Goal: Task Accomplishment & Management: Complete application form

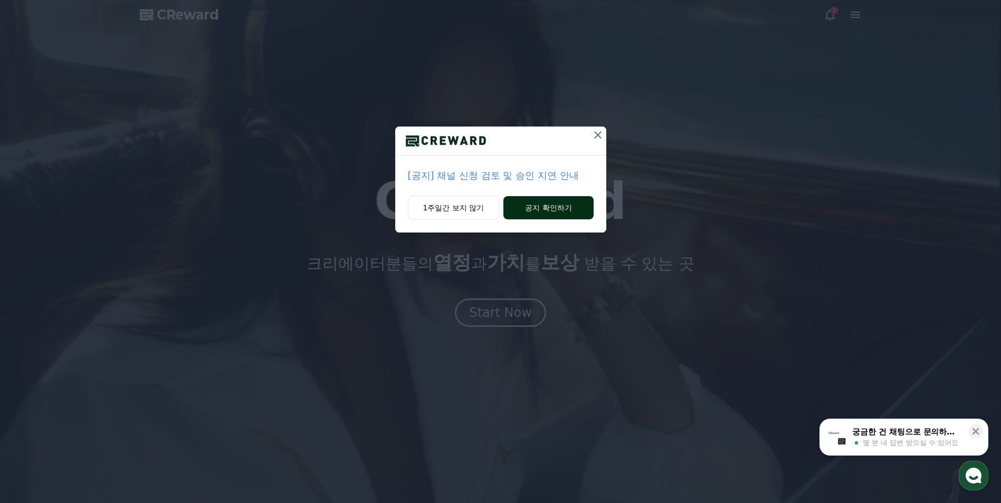
click at [536, 212] on button "공지 확인하기" at bounding box center [548, 207] width 90 height 23
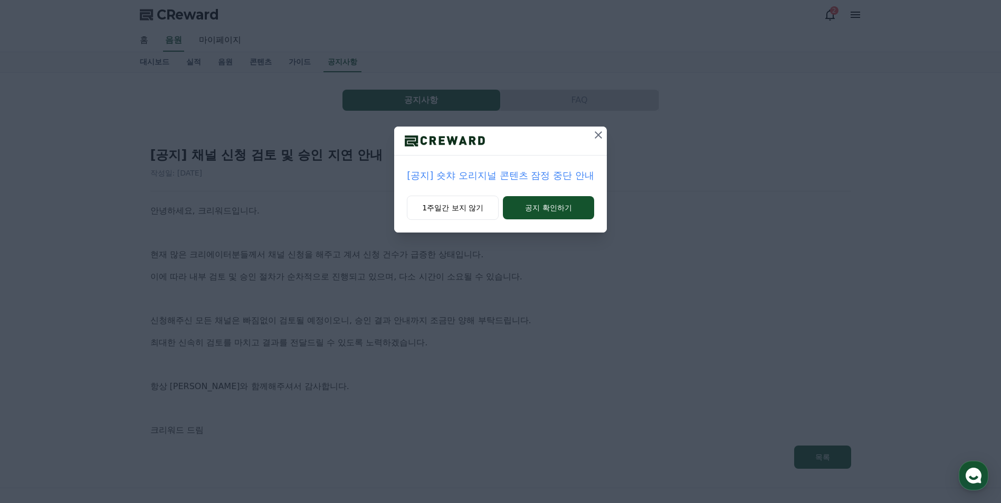
click at [593, 136] on icon at bounding box center [598, 135] width 13 height 13
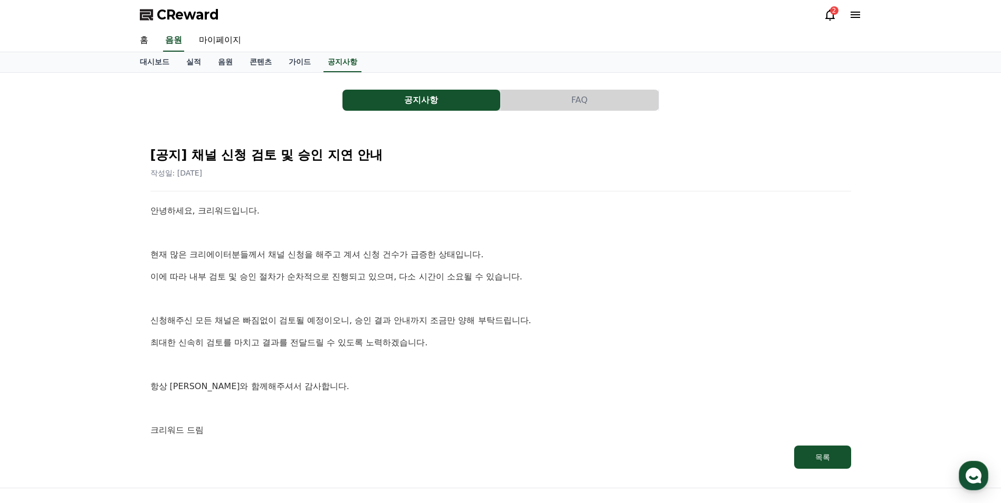
click at [506, 365] on p at bounding box center [500, 365] width 701 height 14
click at [444, 316] on p "신청해주신 모든 채널은 빠짐없이 검토될 예정이오니, 승인 결과 안내까지 조금만 양해 부탁드립니다." at bounding box center [500, 321] width 701 height 14
click at [414, 319] on p "신청해주신 모든 채널은 빠짐없이 검토될 예정이오니, 승인 결과 안내까지 조금만 양해 부탁드립니다." at bounding box center [500, 321] width 701 height 14
click at [349, 61] on link "공지사항" at bounding box center [342, 62] width 38 height 20
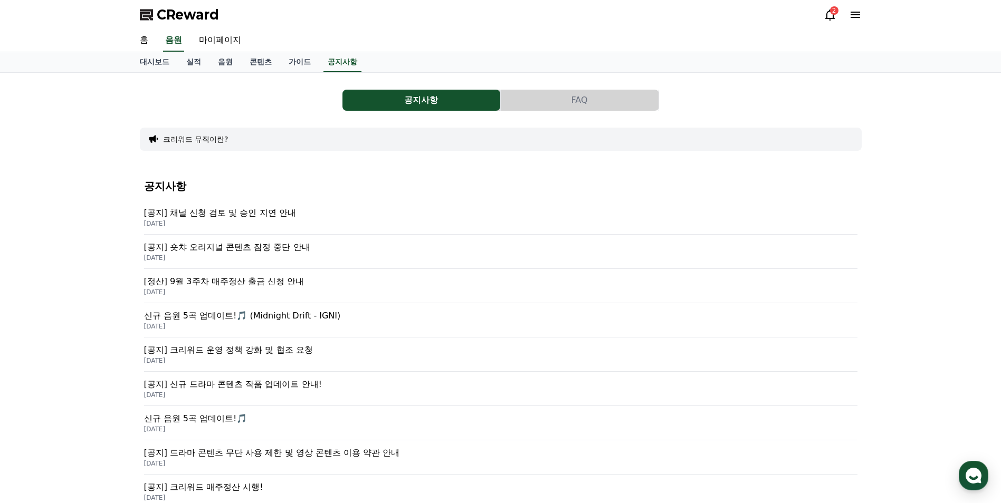
click at [294, 245] on p "[공지] 숏챠 오리지널 콘텐츠 잠정 중단 안내" at bounding box center [500, 247] width 713 height 13
click at [302, 352] on p "[공지] 크리워드 운영 정책 강화 및 협조 요청" at bounding box center [500, 350] width 713 height 13
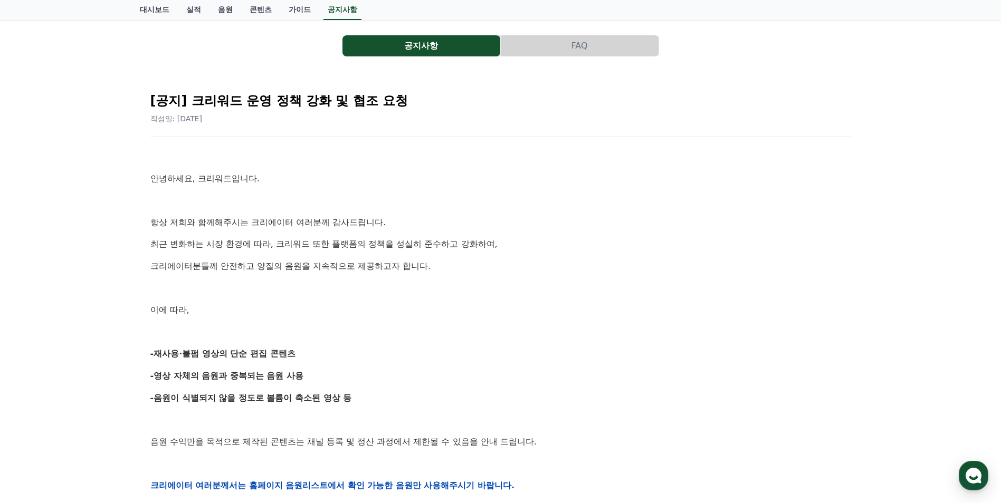
scroll to position [53, 0]
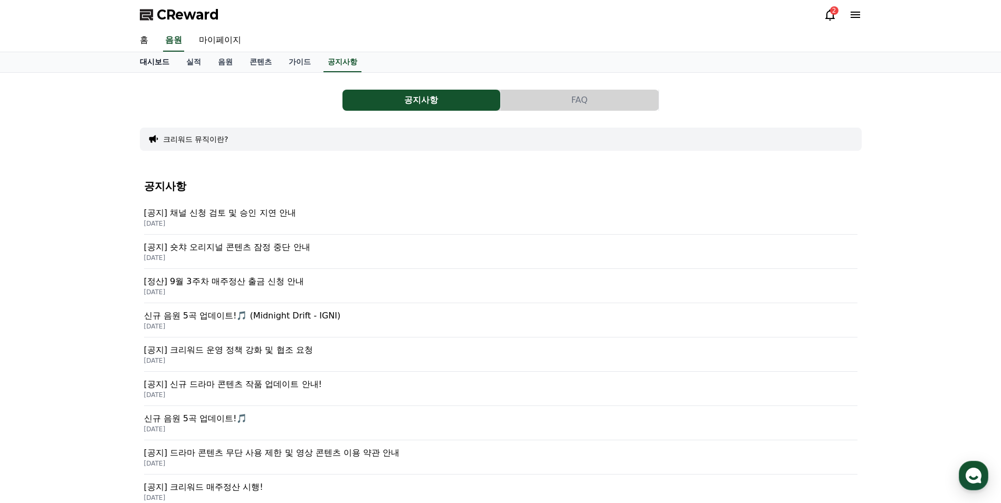
click at [154, 64] on link "대시보드" at bounding box center [154, 62] width 46 height 20
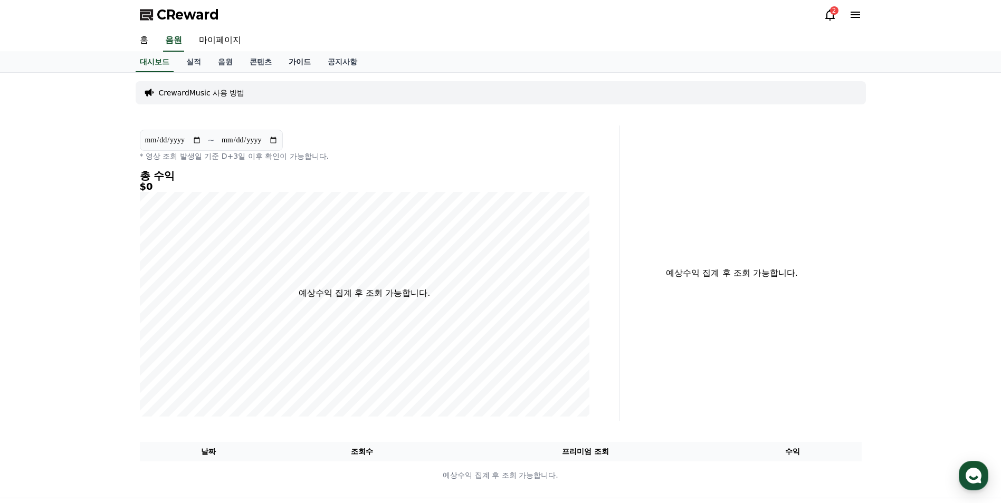
click at [298, 61] on link "가이드" at bounding box center [299, 62] width 39 height 20
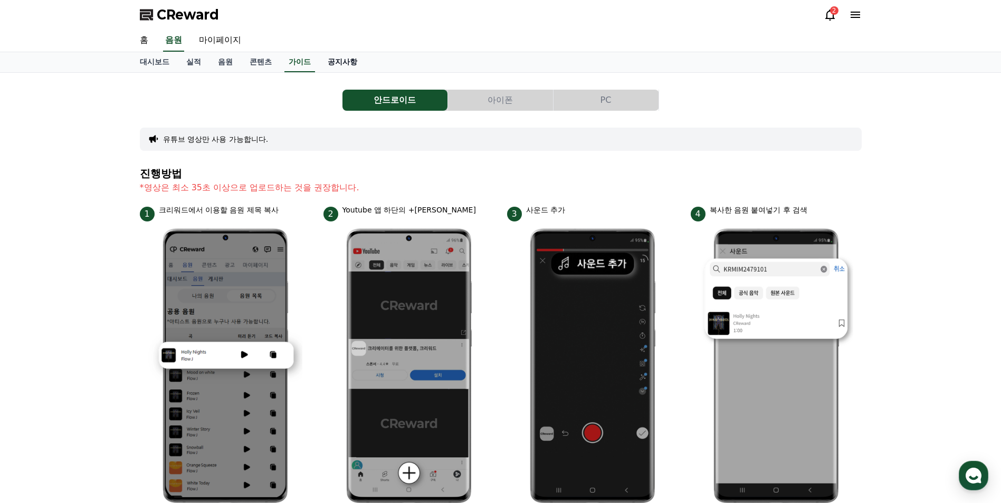
click at [351, 65] on link "공지사항" at bounding box center [342, 62] width 46 height 20
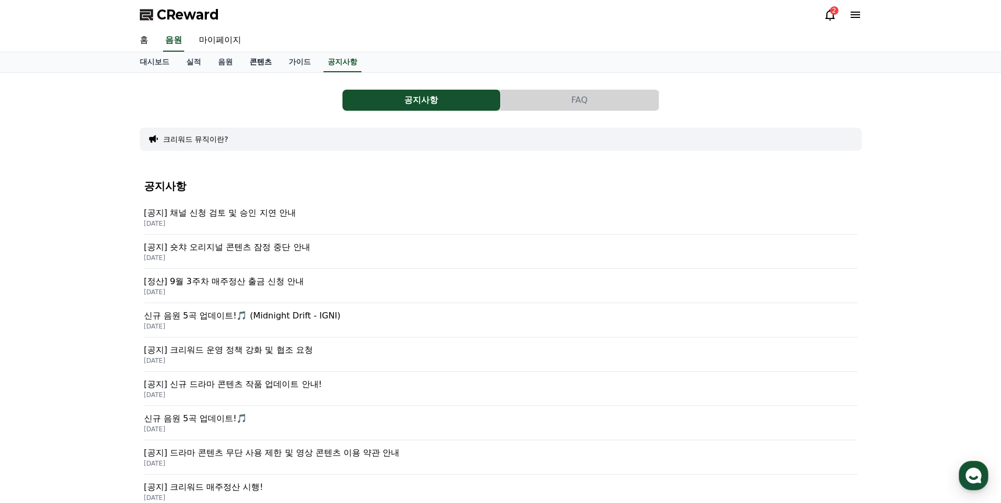
click at [252, 62] on link "콘텐츠" at bounding box center [260, 62] width 39 height 20
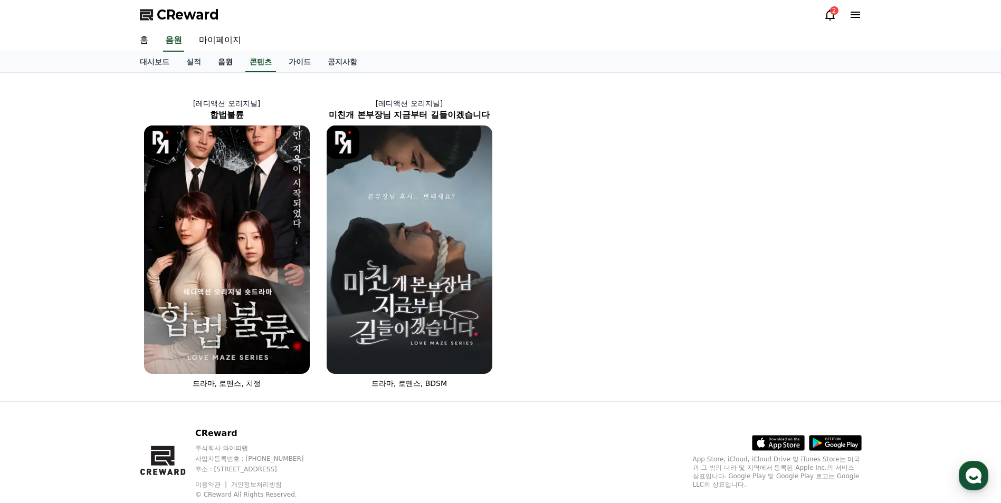
click at [223, 59] on link "음원" at bounding box center [225, 62] width 32 height 20
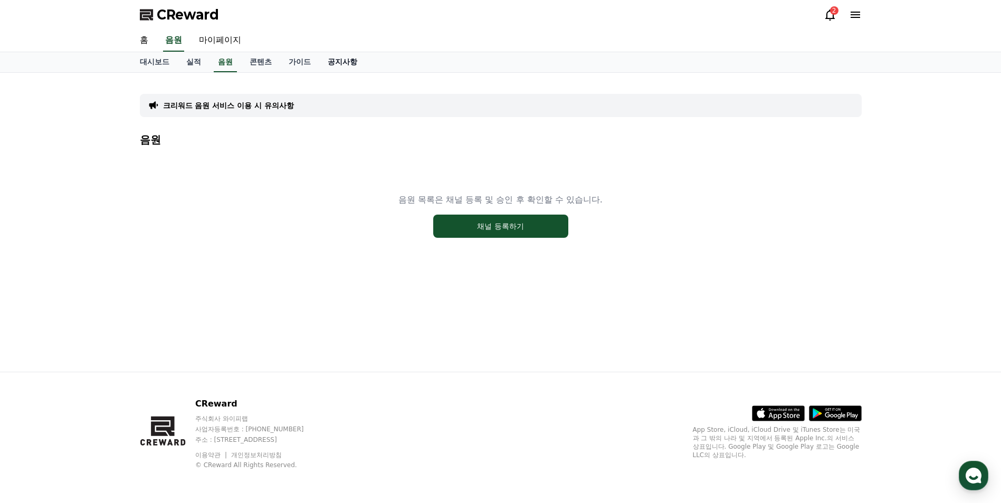
click at [347, 61] on link "공지사항" at bounding box center [342, 62] width 46 height 20
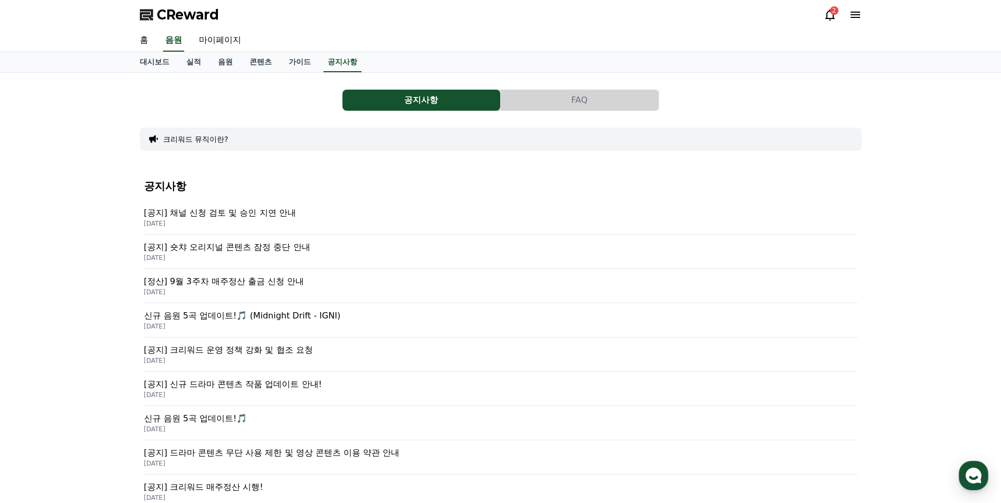
click at [273, 212] on p "[공지] 채널 신청 검토 및 승인 지연 안내" at bounding box center [500, 213] width 713 height 13
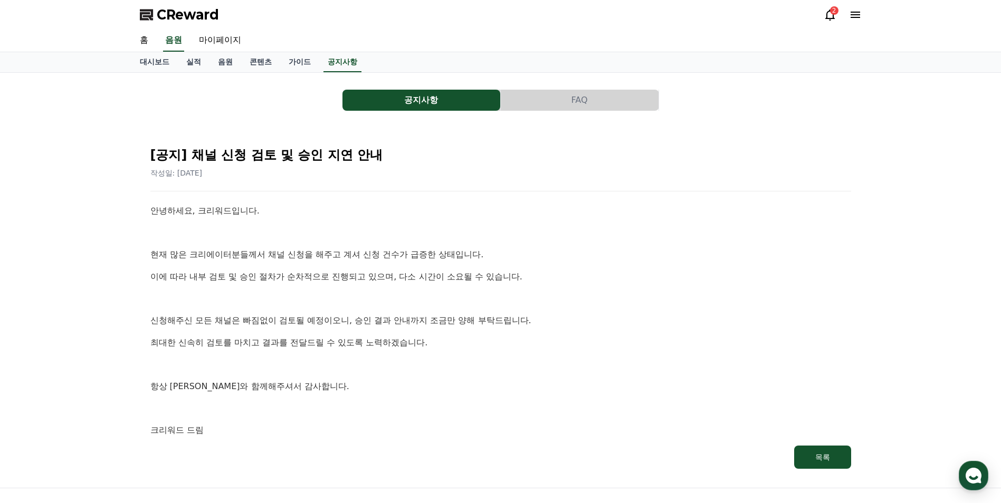
click at [836, 15] on div "2" at bounding box center [843, 14] width 38 height 13
click at [833, 15] on icon at bounding box center [829, 14] width 9 height 11
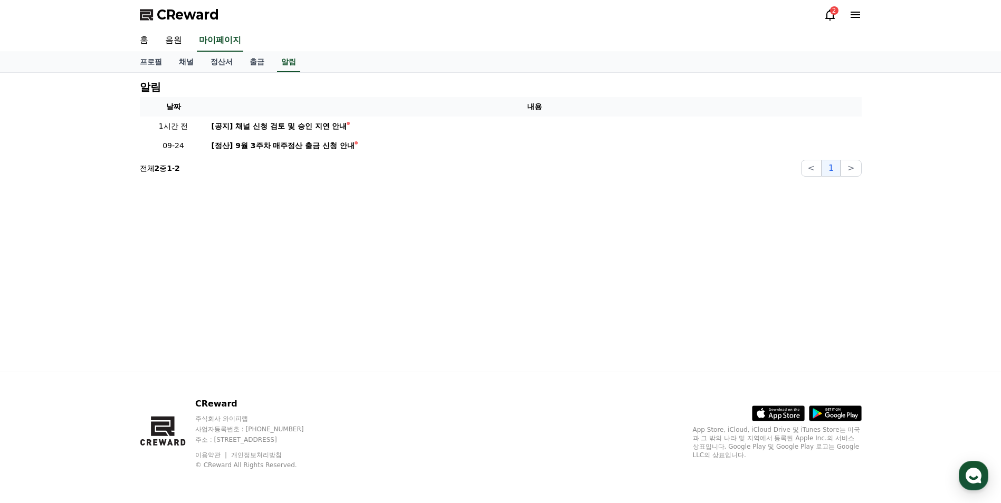
click at [833, 15] on icon at bounding box center [829, 14] width 9 height 11
click at [384, 243] on div "알림 날짜 내용 1시간 전 [공지] 채널 신청 검토 및 승인 지연 안내 09-24 [정산] 9월 3주차 매주정산 출금 신청 안내 전체 2 중 …" at bounding box center [500, 222] width 739 height 299
click at [855, 13] on icon at bounding box center [855, 15] width 9 height 6
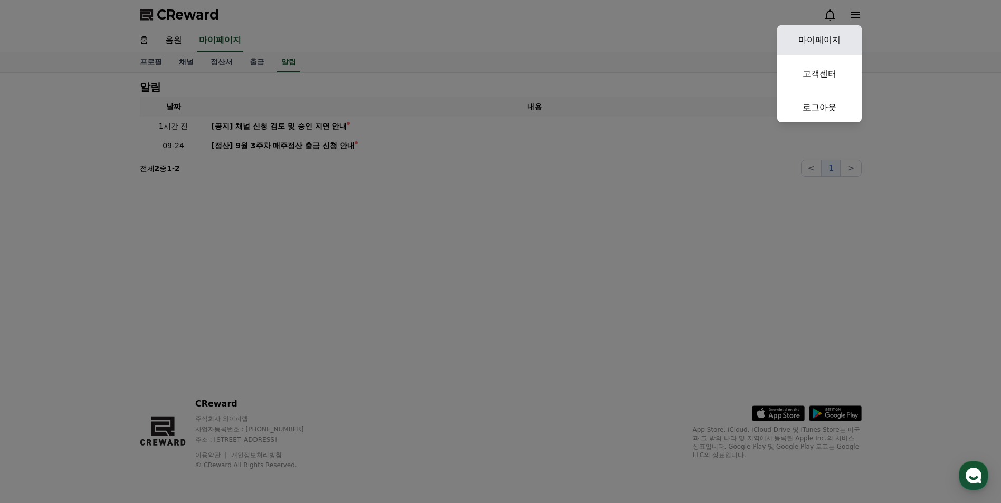
click at [825, 36] on link "마이페이지" at bounding box center [819, 40] width 84 height 30
select select "**********"
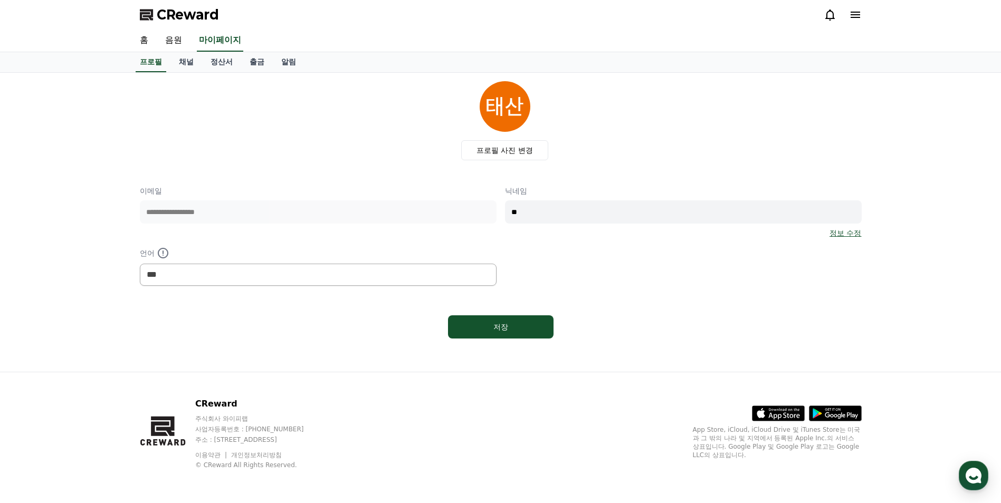
click at [303, 257] on p "언어" at bounding box center [318, 253] width 357 height 13
click at [647, 313] on div "저장" at bounding box center [501, 327] width 722 height 32
click at [188, 65] on link "채널" at bounding box center [186, 62] width 32 height 20
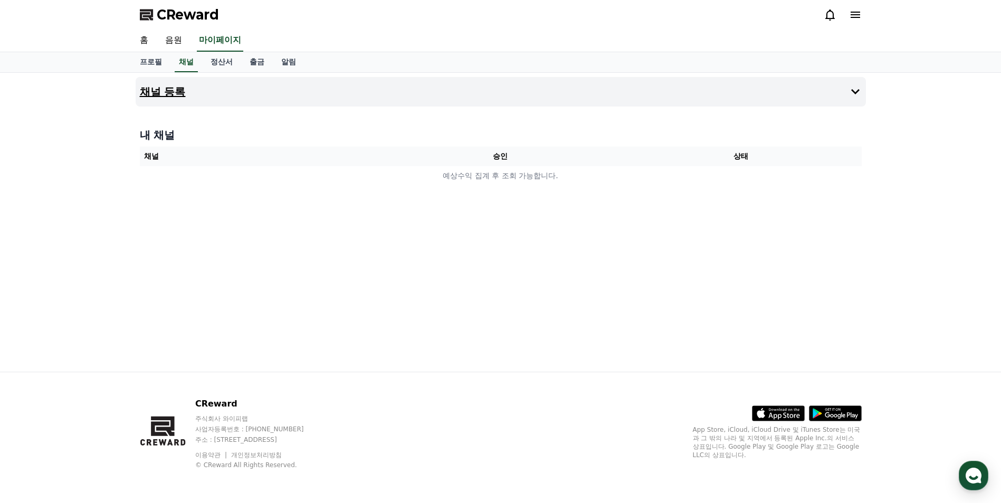
click at [422, 91] on button "채널 등록" at bounding box center [501, 92] width 730 height 30
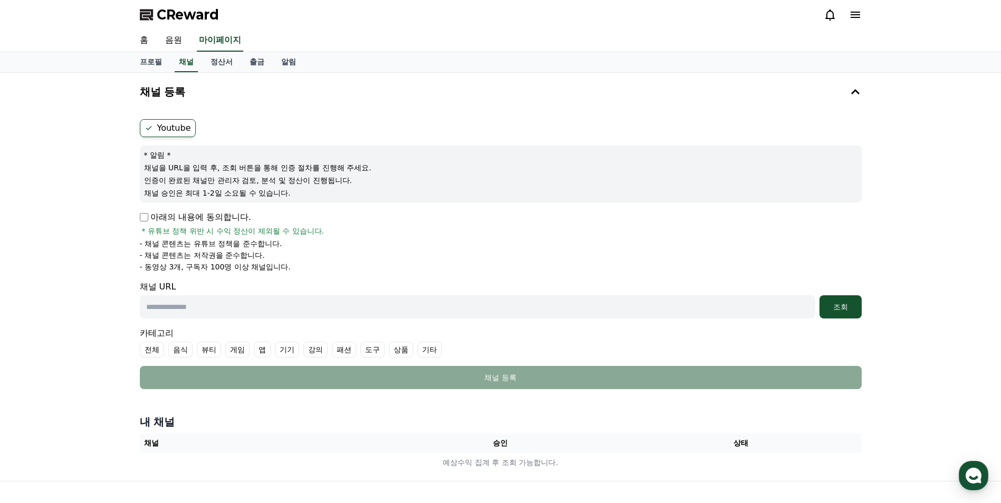
click at [214, 306] on input "text" at bounding box center [477, 306] width 675 height 23
paste input "**********"
type input "**********"
click at [848, 306] on div "조회" at bounding box center [841, 307] width 34 height 11
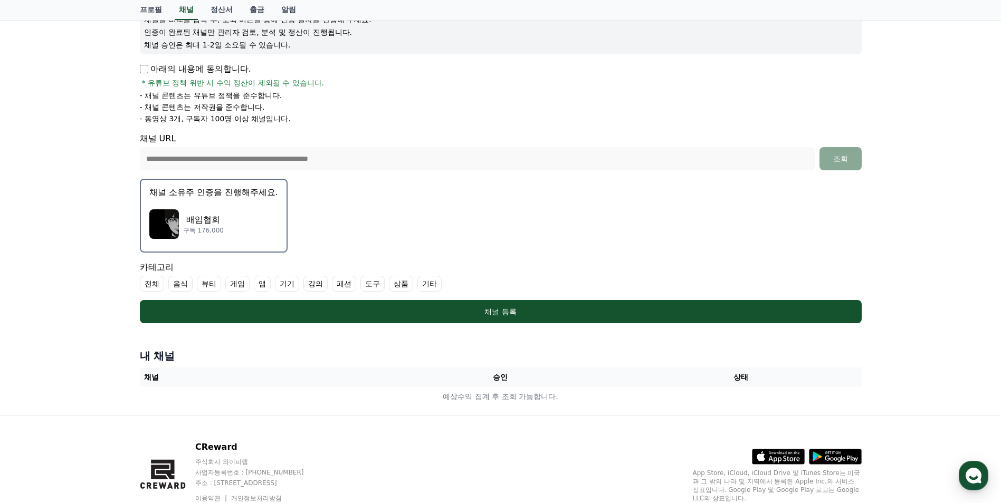
scroll to position [192, 0]
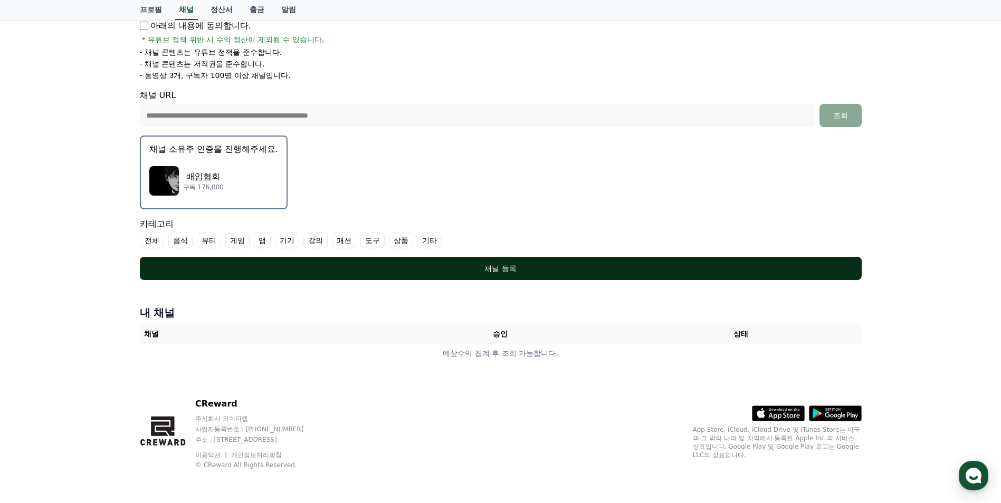
click at [567, 276] on button "채널 등록" at bounding box center [501, 268] width 722 height 23
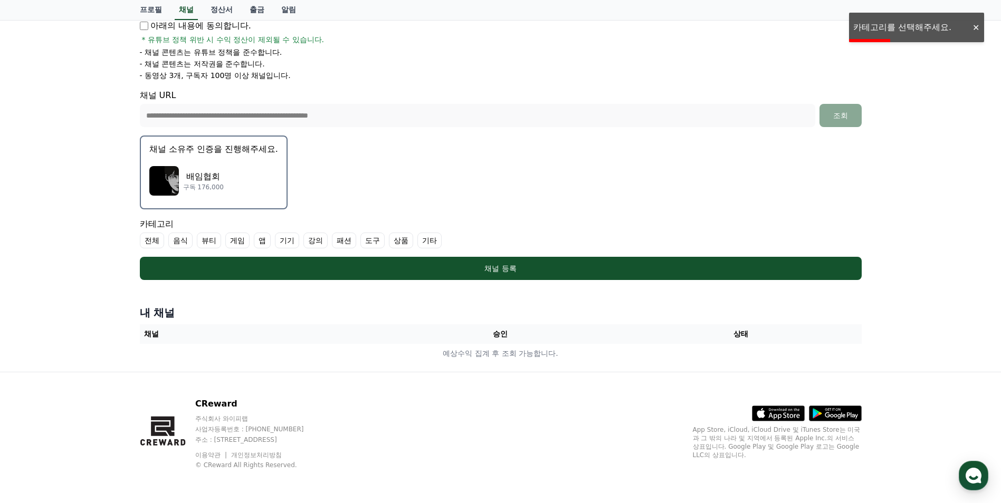
click at [154, 243] on label "전체" at bounding box center [152, 241] width 24 height 16
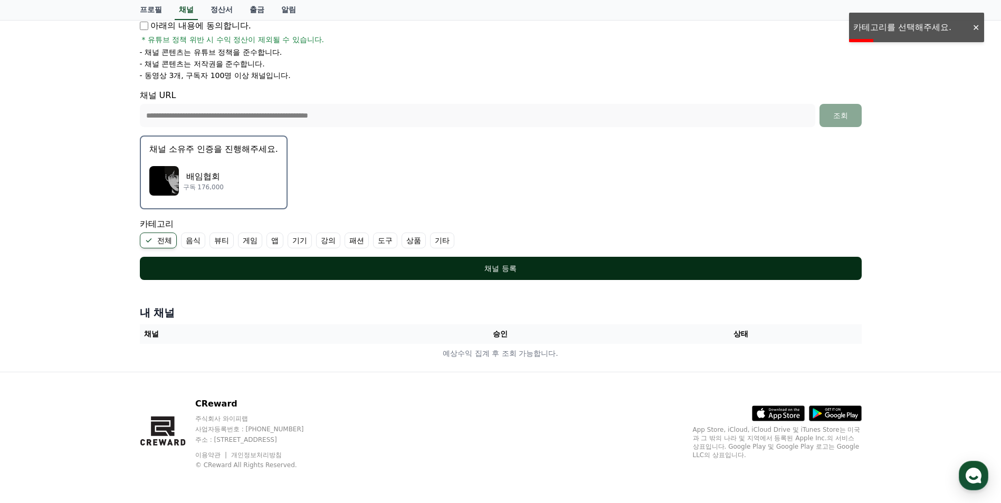
click at [279, 269] on div "채널 등록" at bounding box center [501, 268] width 680 height 11
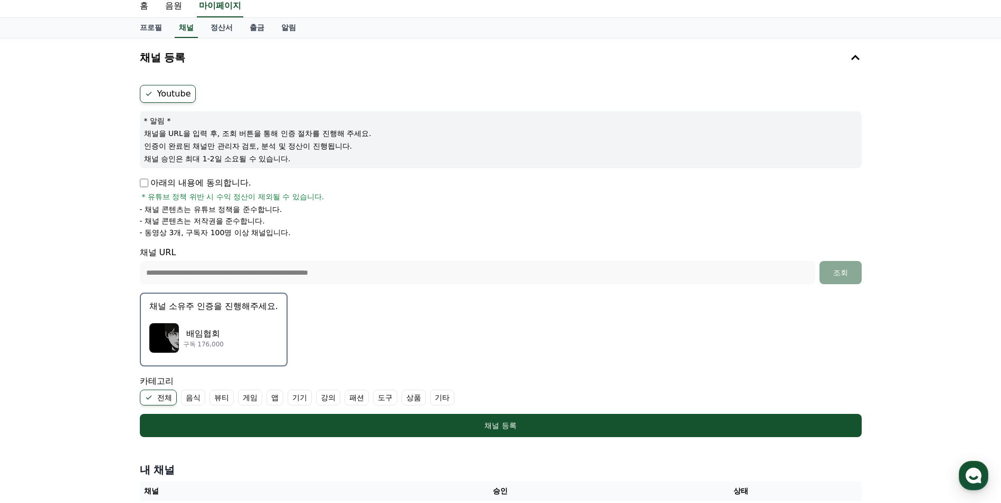
scroll to position [33, 0]
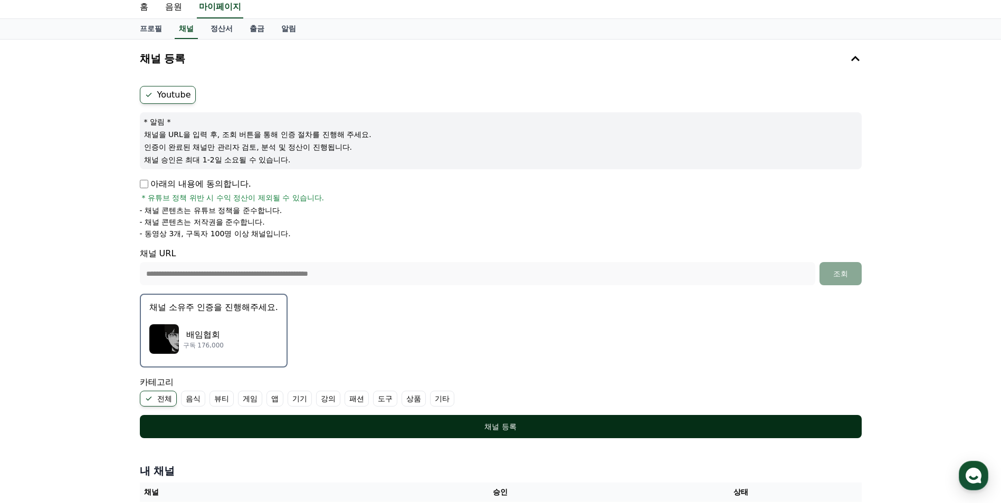
click at [633, 428] on div "채널 등록" at bounding box center [501, 427] width 680 height 11
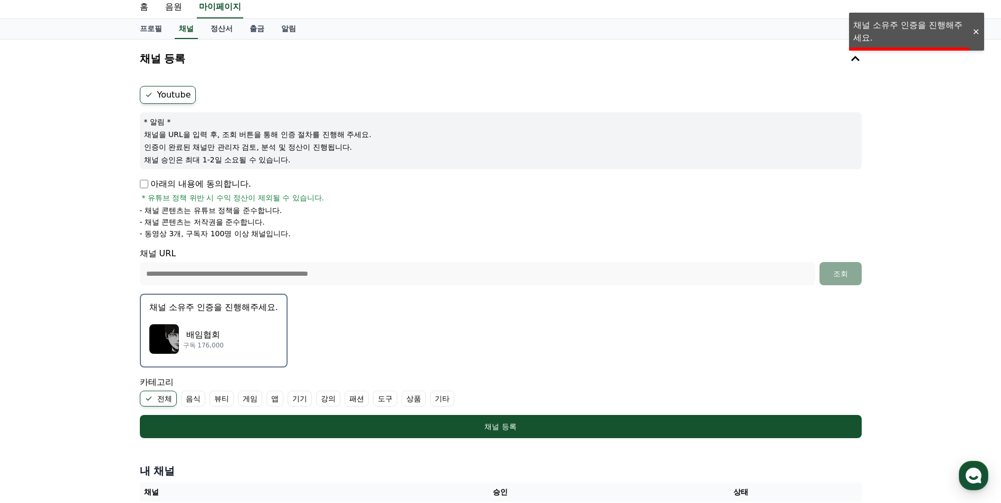
click at [934, 31] on div "프로필 채널 정산서 출금 알림" at bounding box center [500, 29] width 1001 height 21
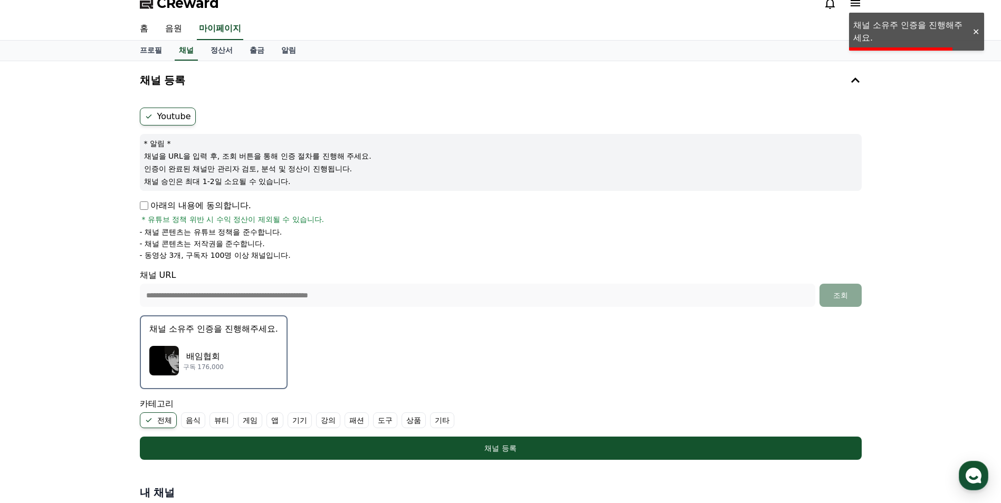
scroll to position [0, 0]
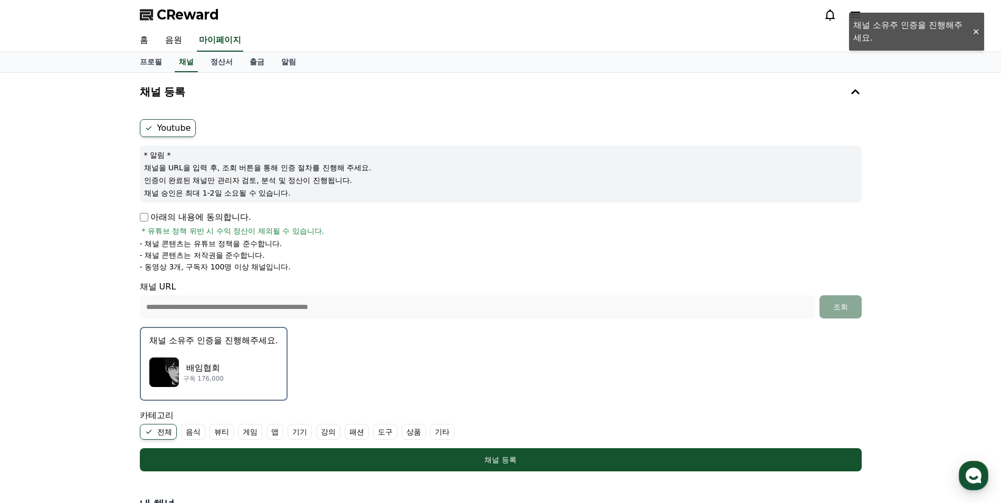
click at [835, 322] on form "**********" at bounding box center [501, 295] width 722 height 352
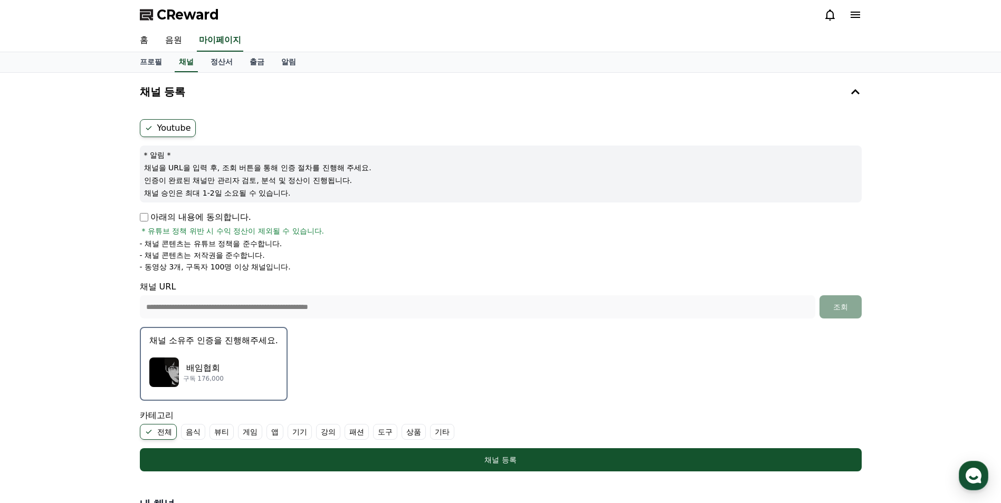
click at [230, 352] on div "배임협회 구독 176,000" at bounding box center [213, 372] width 129 height 42
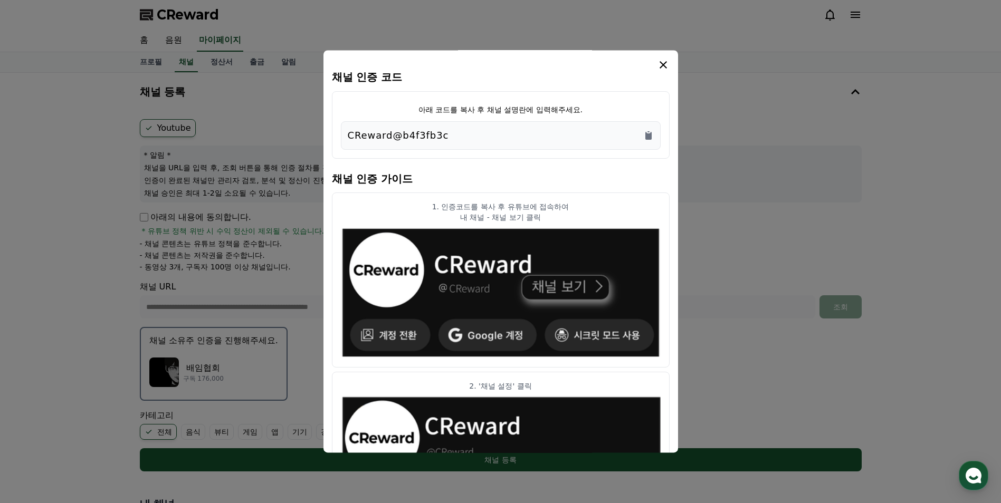
click at [627, 137] on div "CReward@b4f3fb3c" at bounding box center [501, 135] width 306 height 15
click at [647, 137] on icon "Copy to clipboard" at bounding box center [648, 136] width 6 height 8
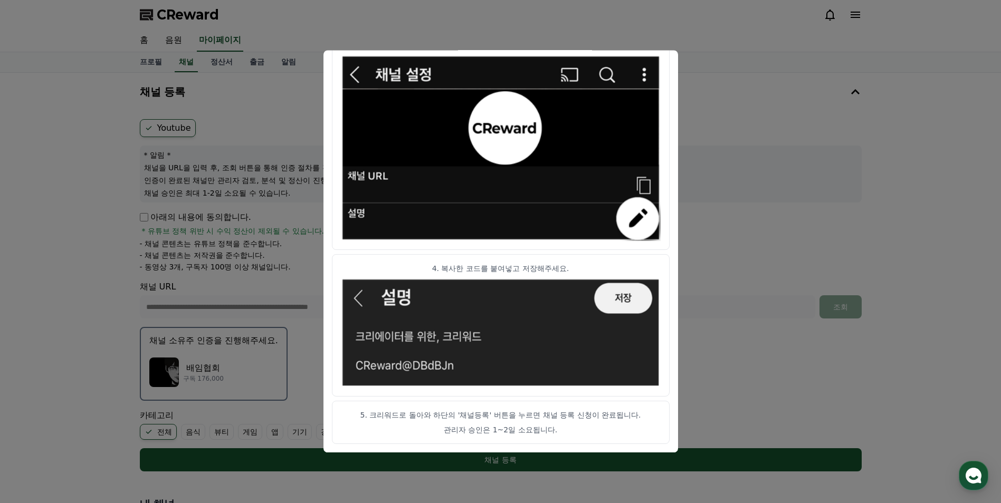
click at [197, 123] on button "close modal" at bounding box center [500, 251] width 1001 height 503
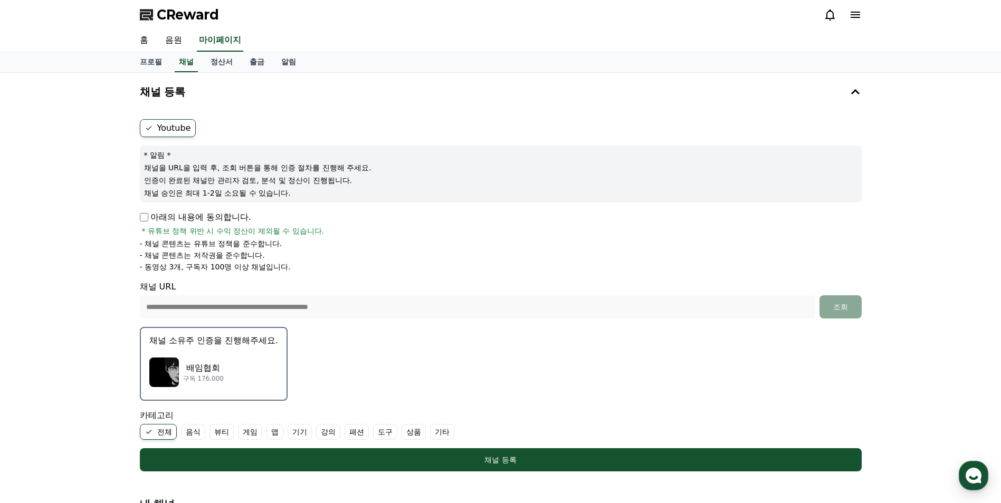
click at [843, 370] on form "**********" at bounding box center [501, 295] width 722 height 352
click at [202, 382] on p "구독 176,000" at bounding box center [203, 379] width 41 height 8
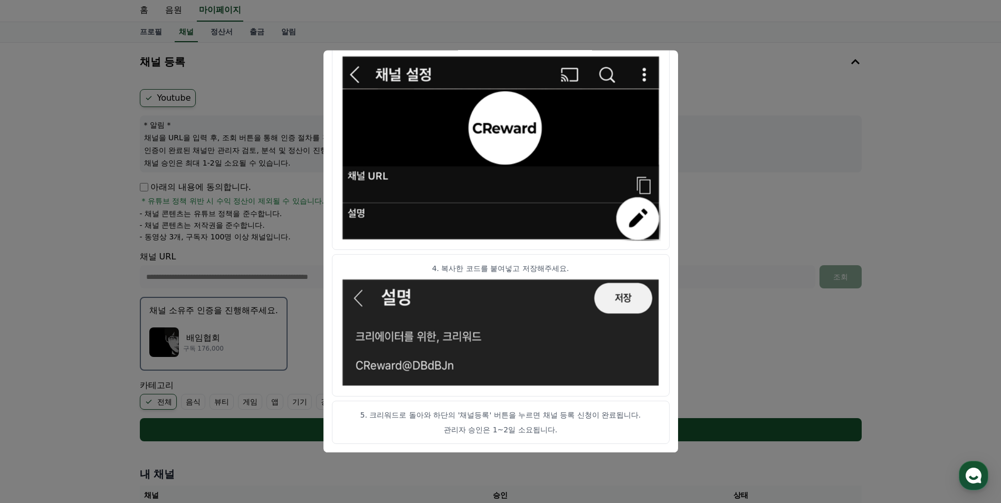
scroll to position [53, 0]
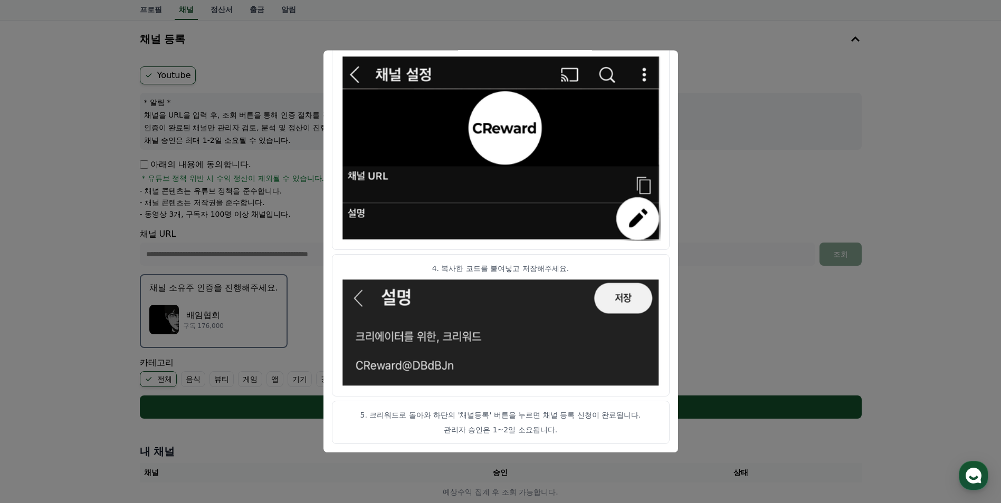
drag, startPoint x: 755, startPoint y: 314, endPoint x: 752, endPoint y: 309, distance: 6.2
click at [757, 314] on button "close modal" at bounding box center [500, 251] width 1001 height 503
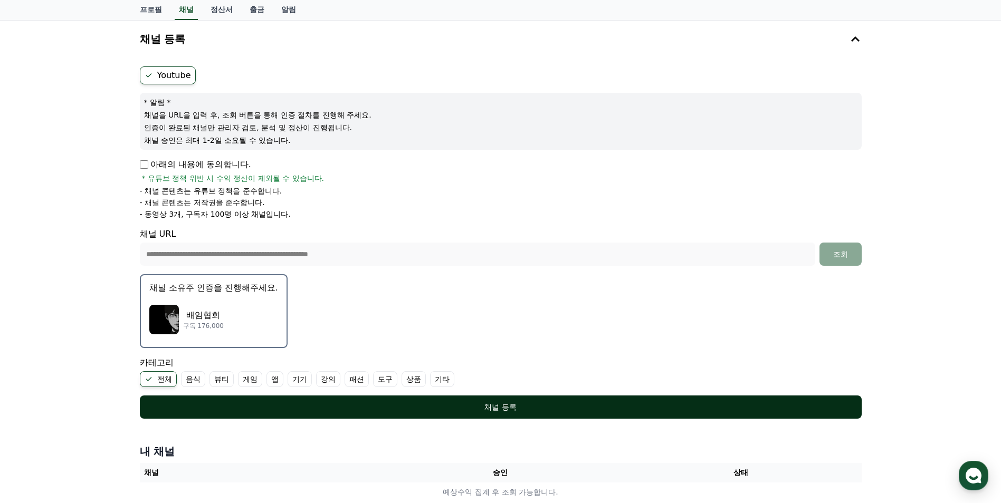
click at [562, 404] on div "채널 등록" at bounding box center [501, 407] width 680 height 11
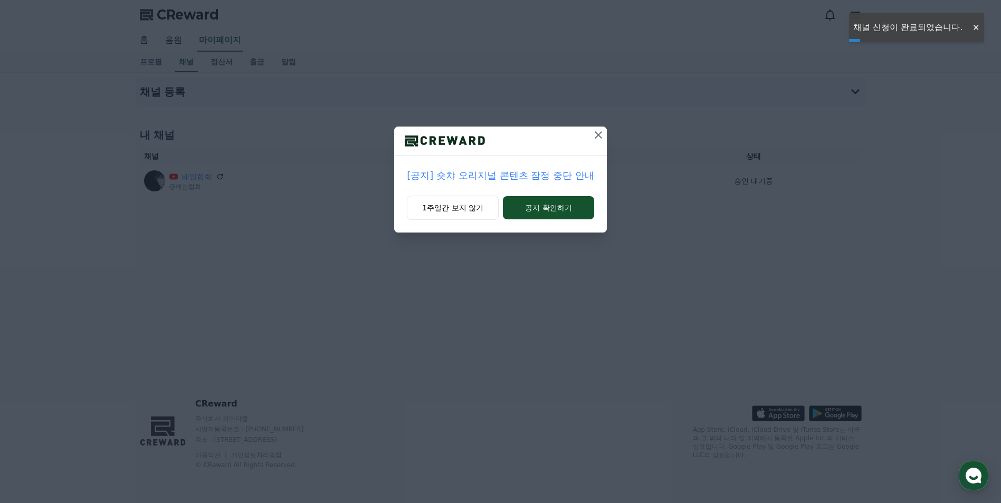
click at [603, 132] on icon at bounding box center [598, 135] width 13 height 13
